Goal: Information Seeking & Learning: Find specific page/section

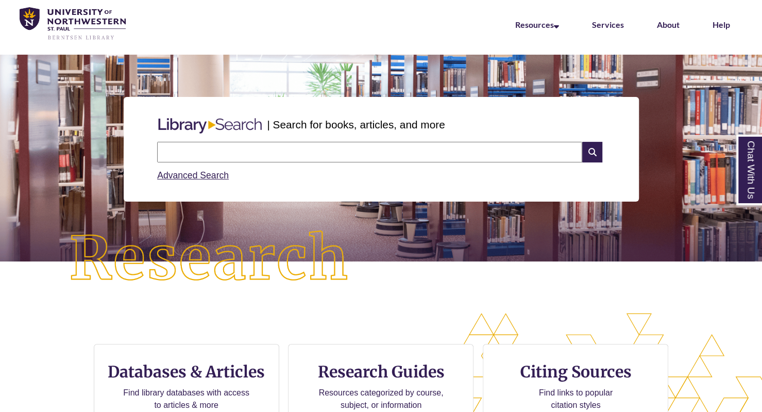
scroll to position [103, 0]
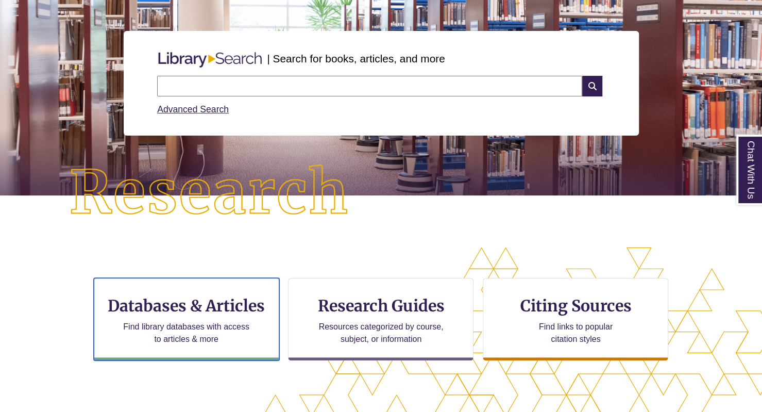
click at [209, 300] on h3 "Databases & Articles" at bounding box center [187, 306] width 168 height 20
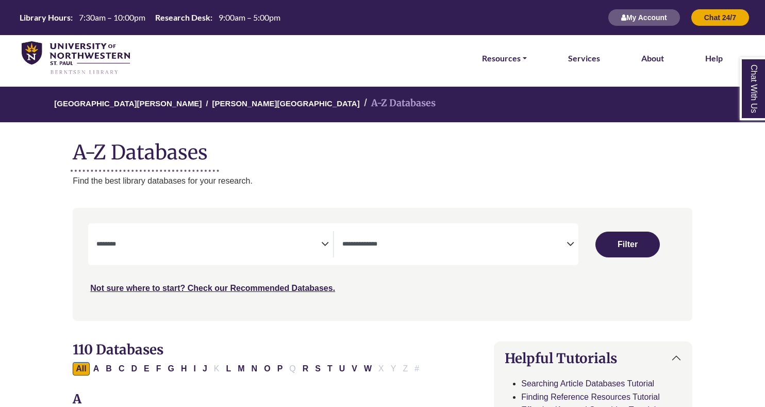
select select "Database Subject Filter"
select select "Database Types Filter"
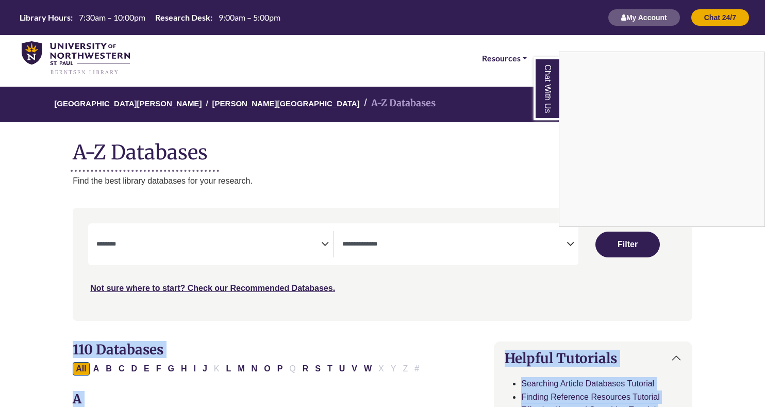
drag, startPoint x: 567, startPoint y: 313, endPoint x: 589, endPoint y: 341, distance: 35.6
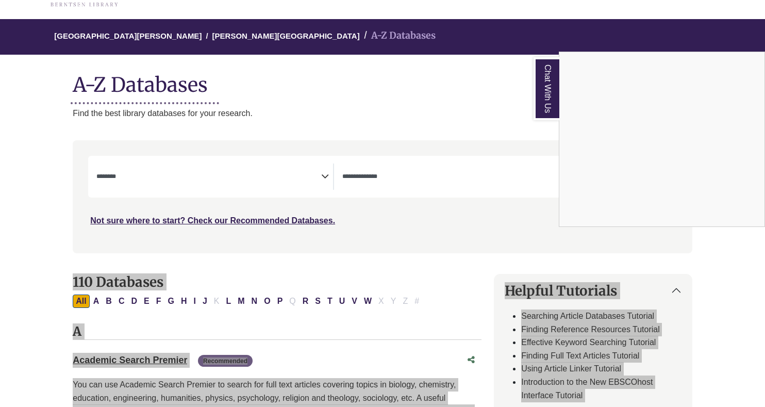
scroll to position [52, 0]
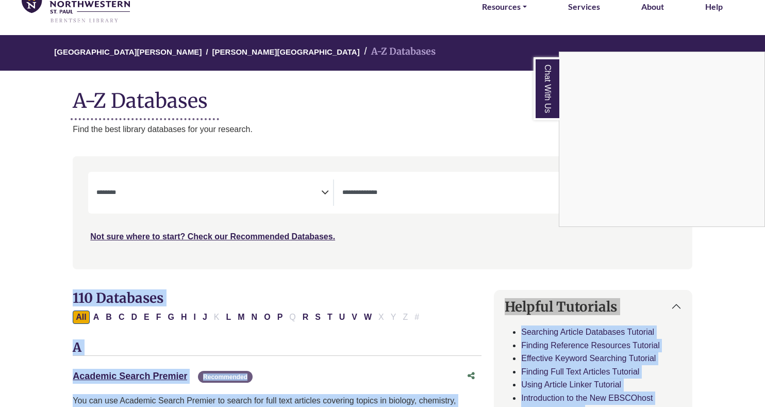
click at [456, 188] on div "Chat With Us" at bounding box center [382, 203] width 765 height 407
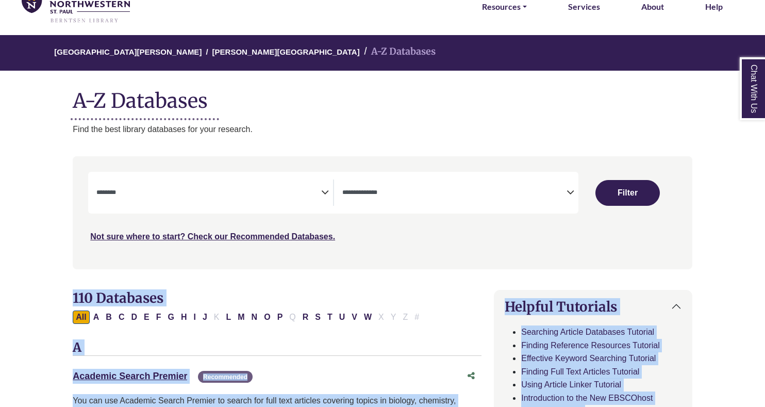
click at [559, 200] on span "Search filters" at bounding box center [454, 192] width 225 height 26
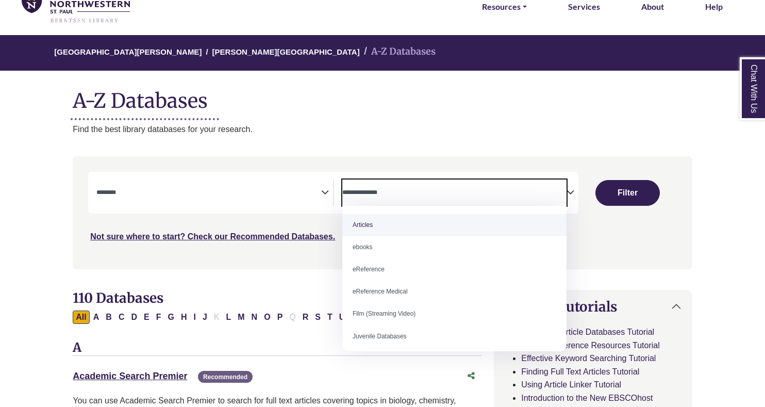
click at [215, 168] on div "Search filters" at bounding box center [382, 212] width 607 height 104
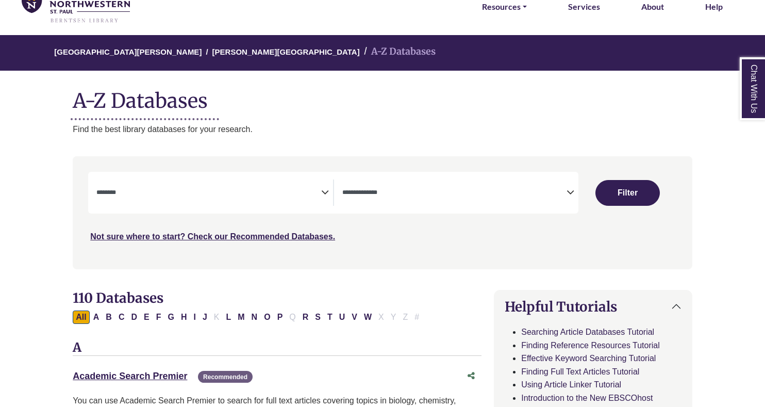
click at [316, 192] on textarea "Search" at bounding box center [208, 193] width 225 height 8
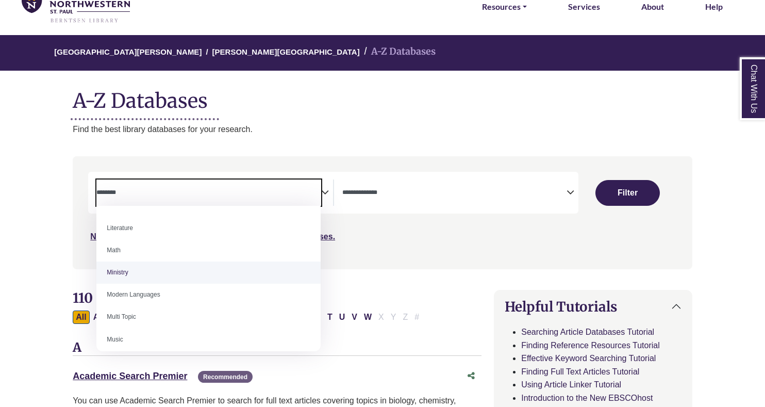
scroll to position [619, 0]
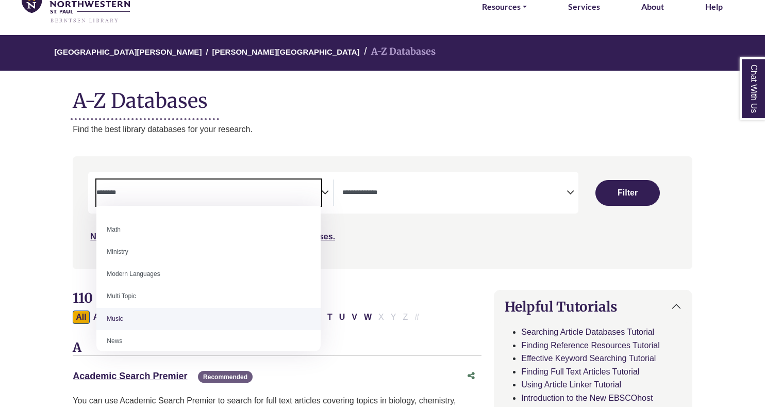
select select "*****"
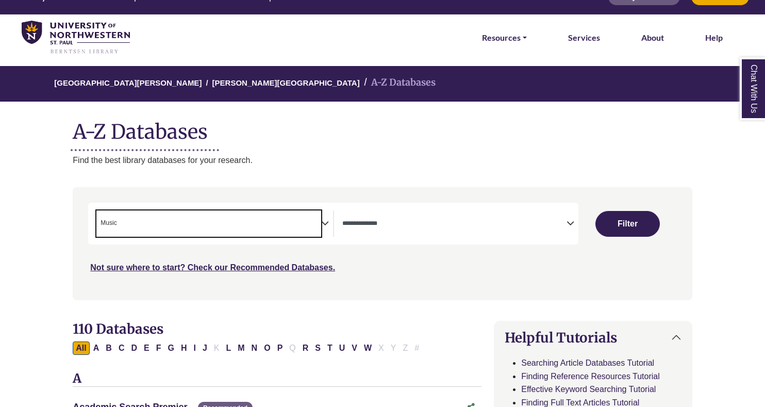
scroll to position [0, 0]
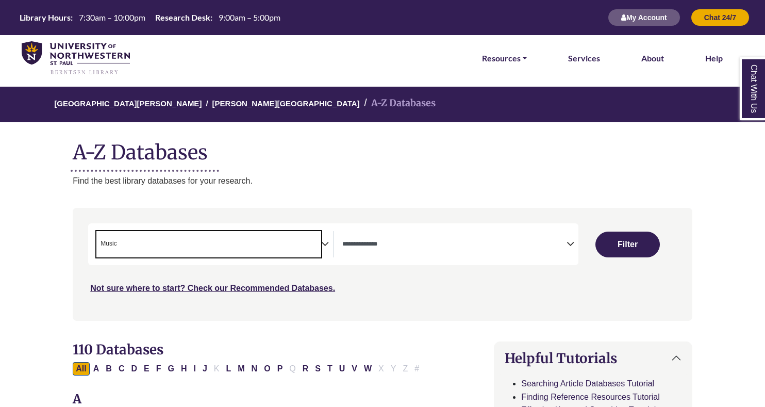
click at [608, 248] on button "Filter" at bounding box center [627, 244] width 64 height 26
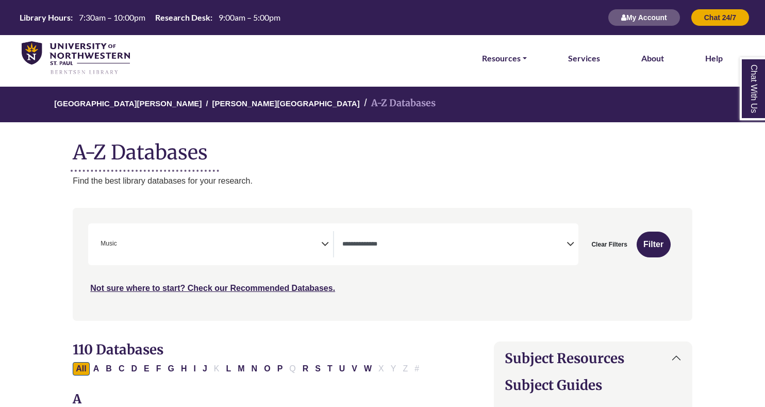
select select "Database Types Filter"
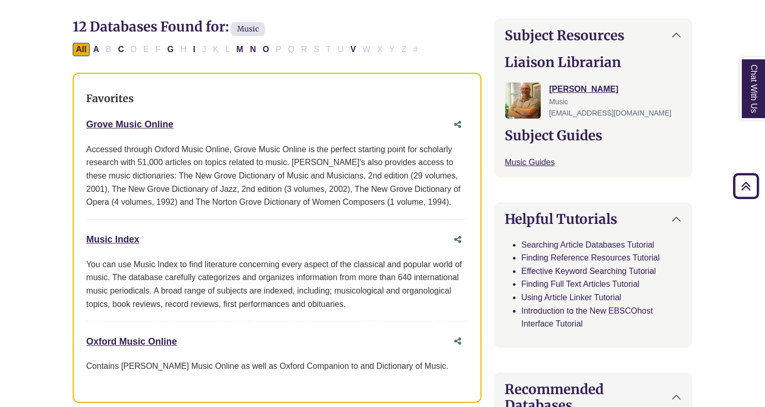
scroll to position [206, 0]
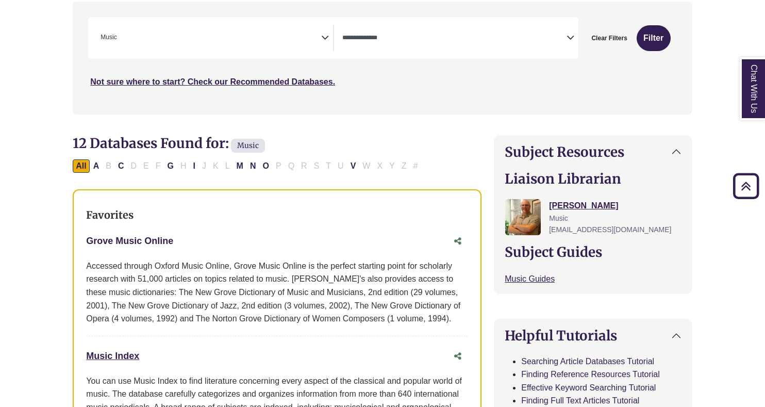
click at [149, 241] on link "Grove Music Online This link opens in a new window" at bounding box center [129, 241] width 87 height 10
